Goal: Find specific page/section: Find specific page/section

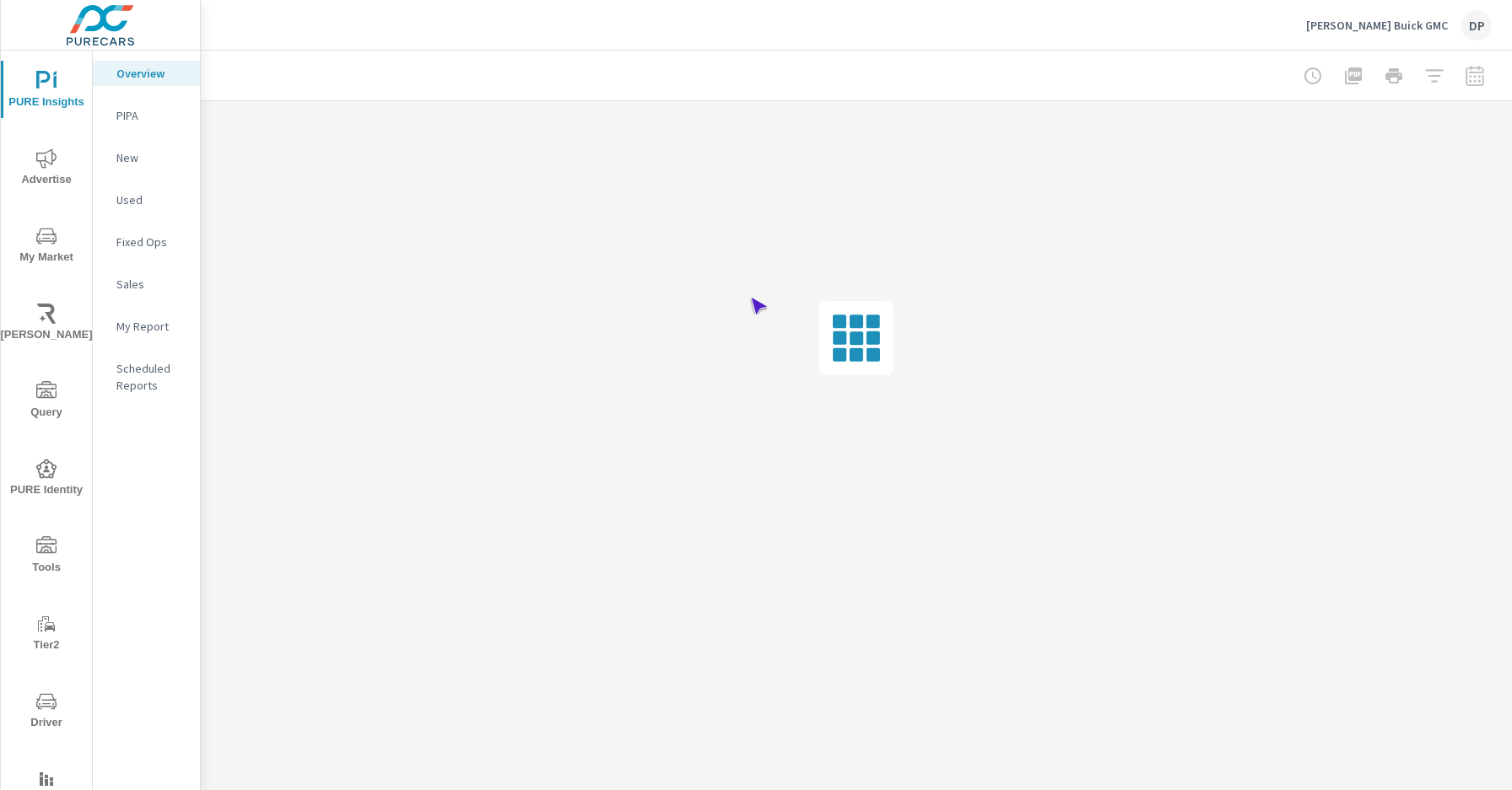
click at [43, 711] on span "Driver" at bounding box center [47, 711] width 81 height 42
